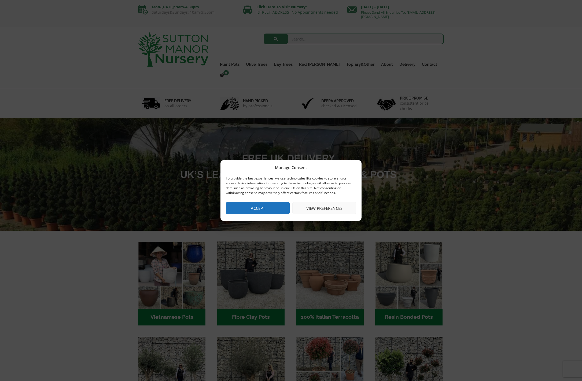
click at [275, 203] on button "Accept" at bounding box center [258, 208] width 64 height 12
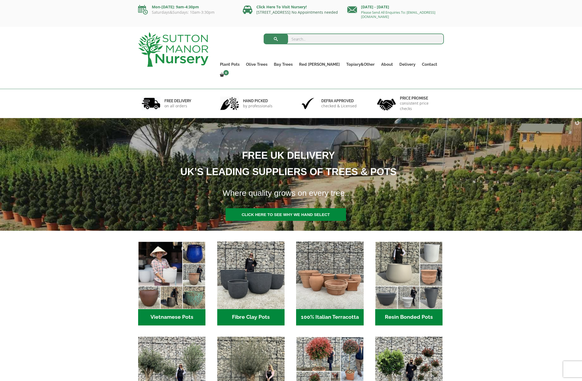
click at [282, 12] on link "[STREET_ADDRESS] No Appointments needed" at bounding box center [296, 12] width 81 height 5
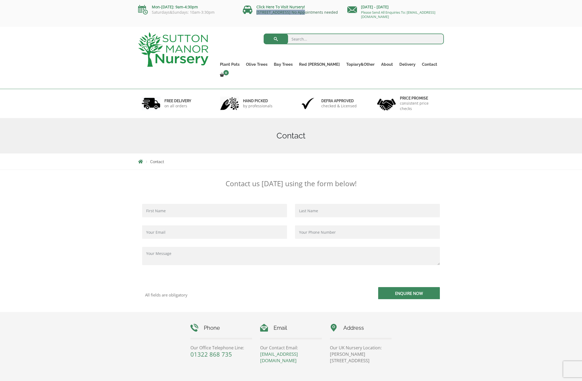
drag, startPoint x: 256, startPoint y: 11, endPoint x: 300, endPoint y: 13, distance: 44.2
click at [300, 13] on p "[STREET_ADDRESS] No Appointments needed" at bounding box center [293, 12] width 101 height 4
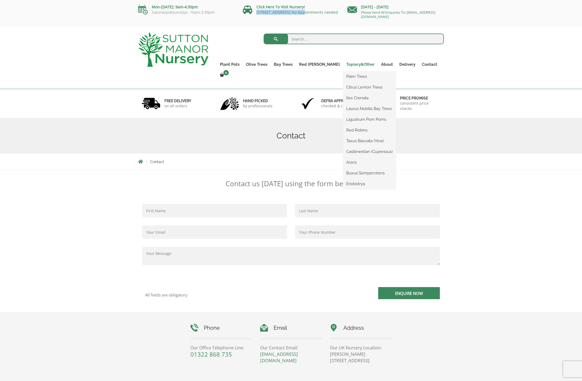
click at [345, 64] on link "Topiary&Other" at bounding box center [360, 65] width 35 height 8
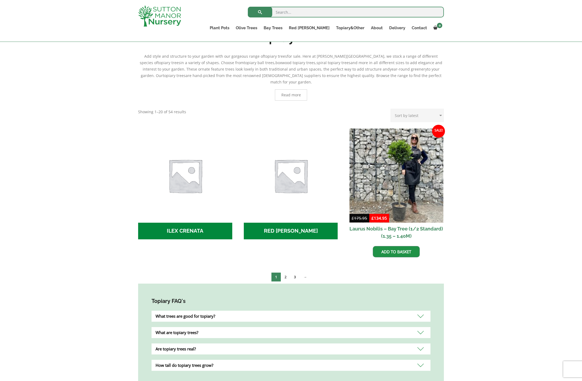
scroll to position [129, 0]
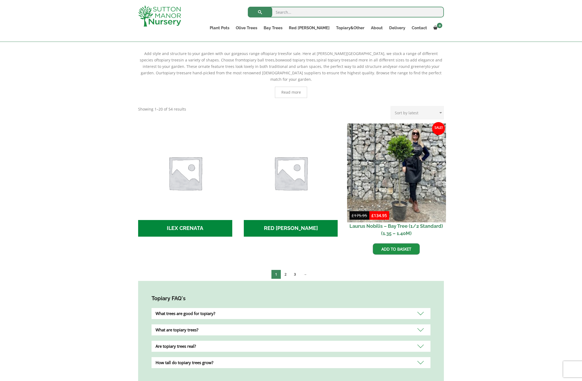
click at [429, 162] on img at bounding box center [396, 173] width 99 height 99
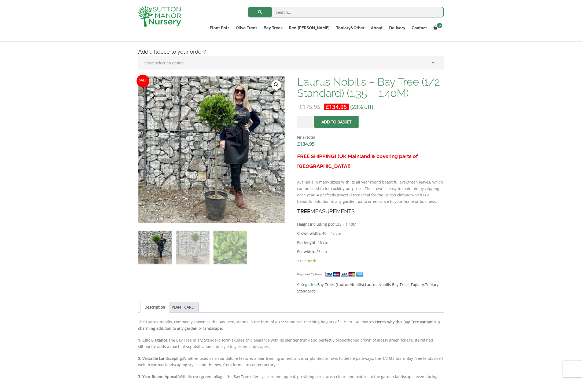
scroll to position [134, 0]
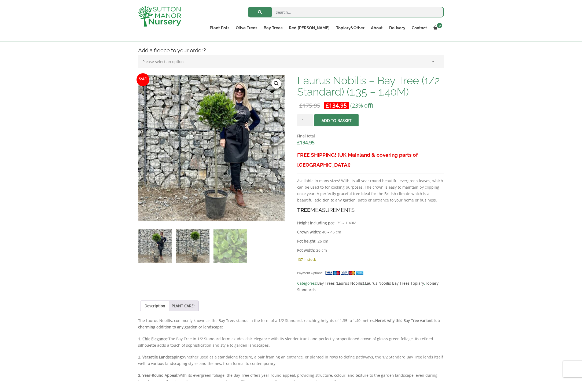
click at [200, 247] on img at bounding box center [193, 246] width 34 height 34
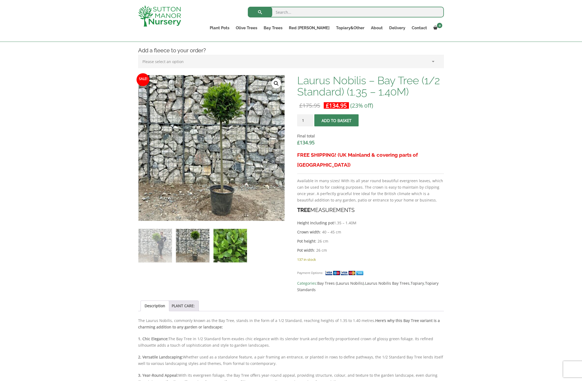
click at [230, 247] on img at bounding box center [230, 246] width 34 height 34
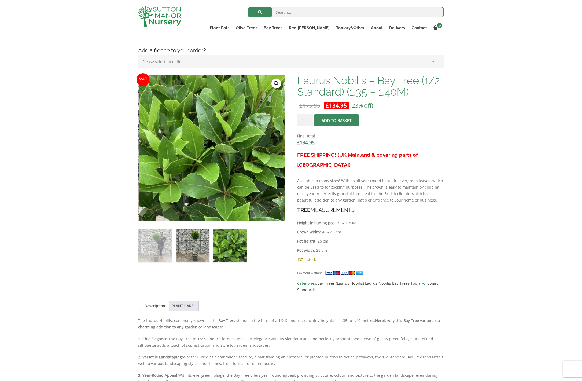
click at [205, 247] on img at bounding box center [193, 246] width 34 height 34
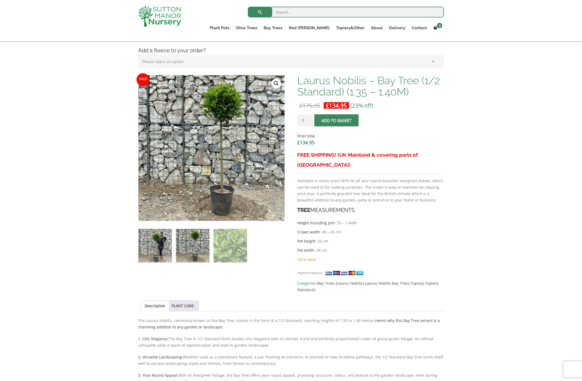
click at [155, 243] on img at bounding box center [155, 246] width 34 height 34
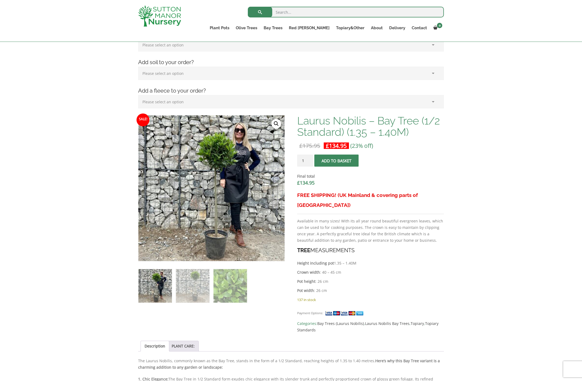
scroll to position [0, 0]
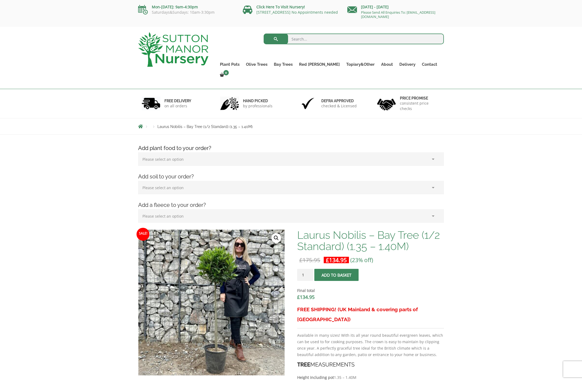
click at [164, 44] on img at bounding box center [173, 49] width 70 height 35
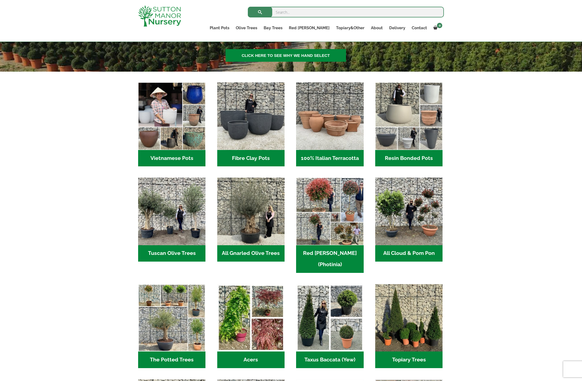
scroll to position [142, 0]
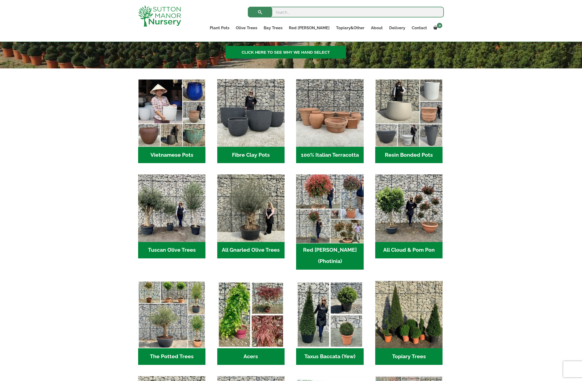
click at [335, 198] on img "Visit product category Red Robin (Photinia)" at bounding box center [329, 208] width 71 height 71
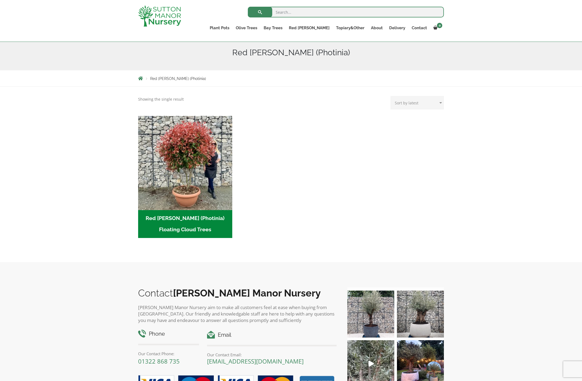
scroll to position [64, 0]
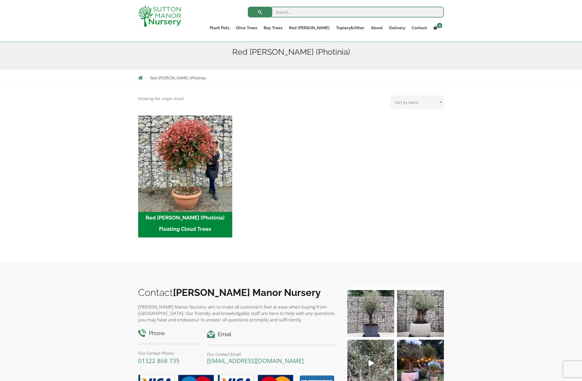
click at [195, 190] on img "Visit product category Red Robin (Photinia) Floating Cloud Trees" at bounding box center [185, 162] width 99 height 99
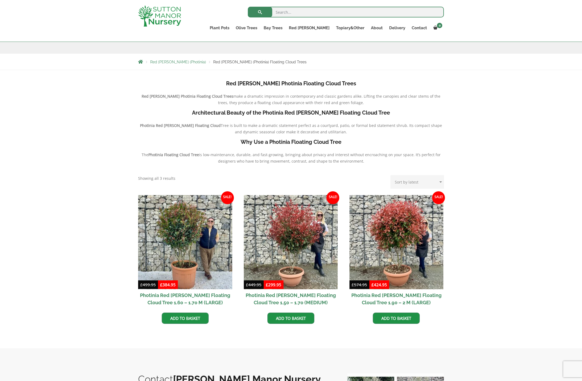
scroll to position [79, 0]
